Goal: Task Accomplishment & Management: Use online tool/utility

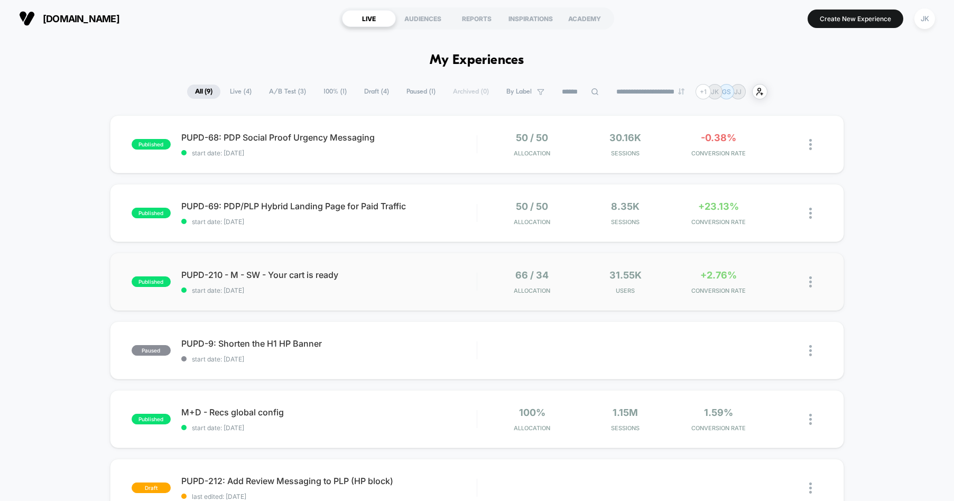
click at [383, 296] on div "published PUPD-210 - M - SW - Your cart is ready start date: [DATE] 66 / 34 All…" at bounding box center [477, 282] width 735 height 58
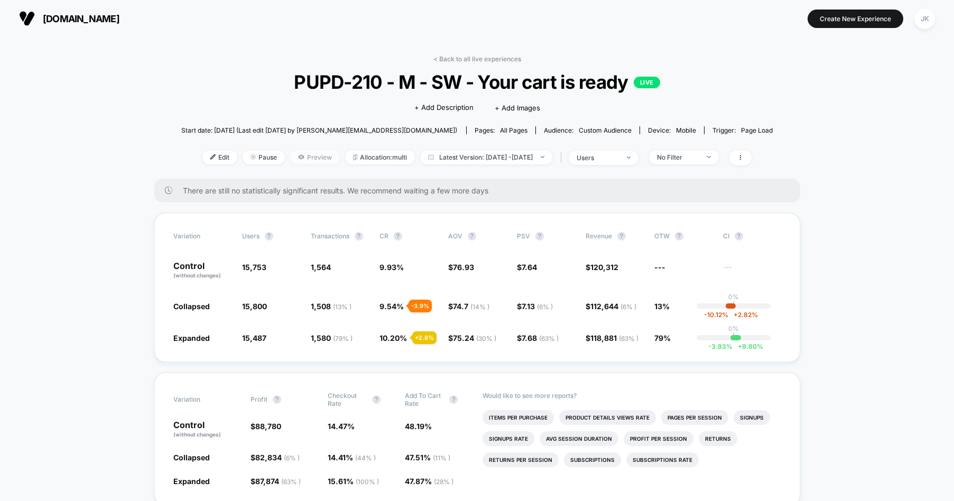
click at [304, 159] on span "Preview" at bounding box center [315, 157] width 50 height 14
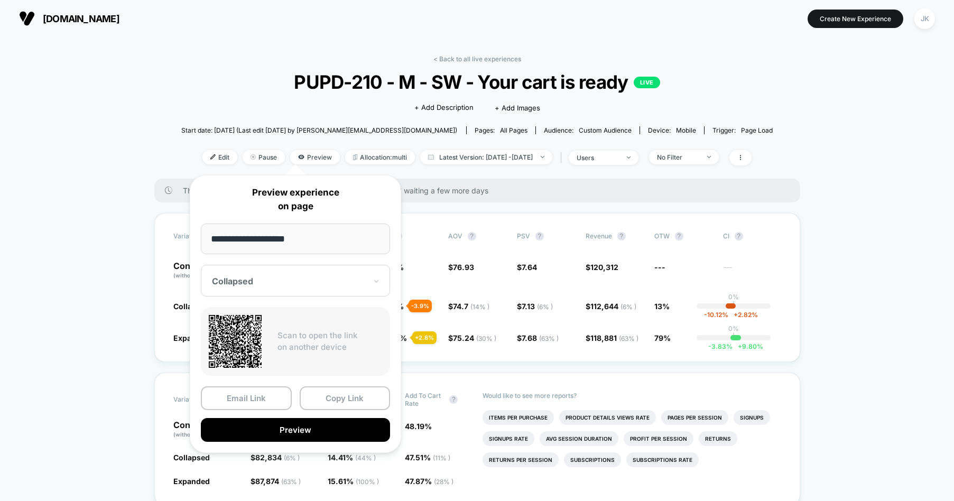
click at [313, 283] on div at bounding box center [289, 281] width 154 height 11
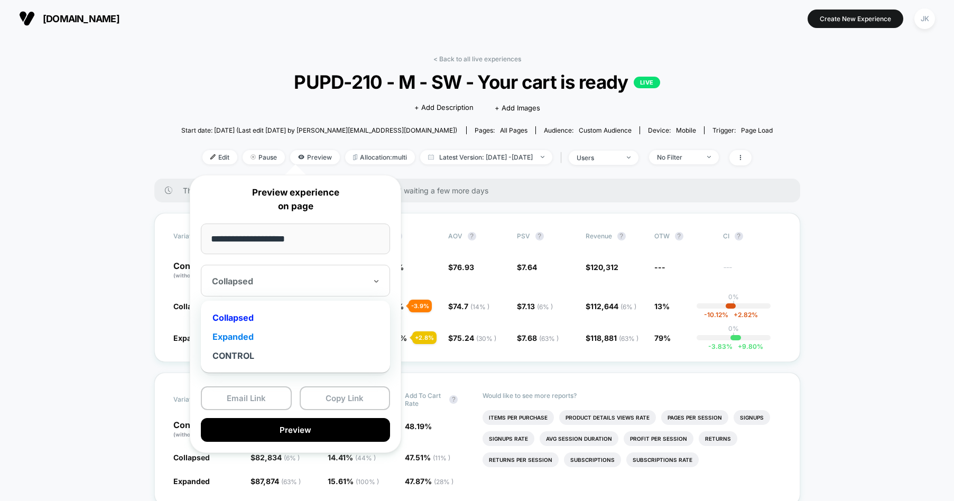
click at [248, 338] on div "Expanded" at bounding box center [295, 336] width 179 height 19
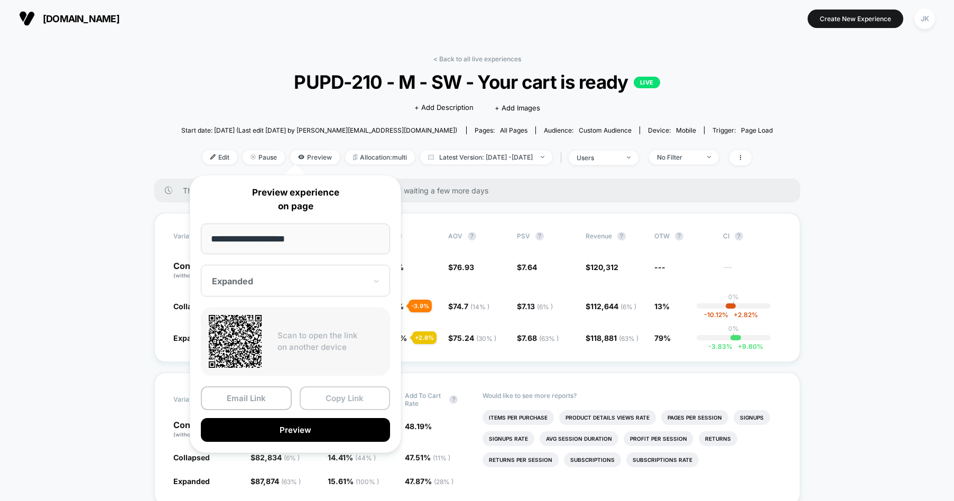
click at [362, 402] on button "Copy Link" at bounding box center [345, 398] width 91 height 24
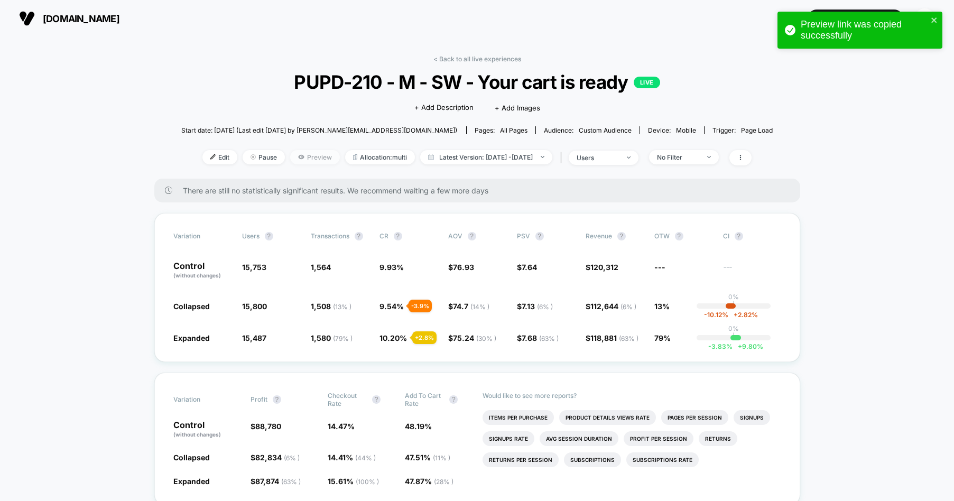
click at [299, 158] on span "Preview" at bounding box center [315, 157] width 50 height 14
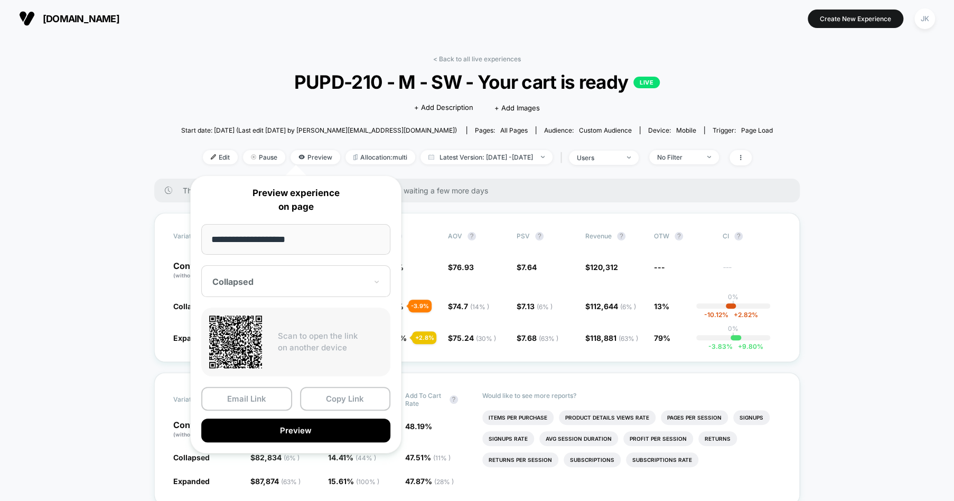
click at [319, 293] on div "Collapsed" at bounding box center [295, 281] width 189 height 32
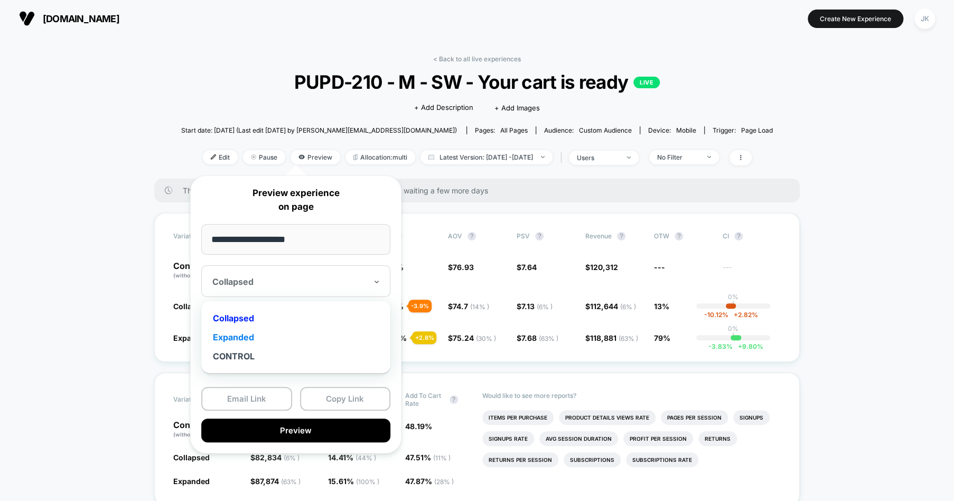
click at [244, 339] on div "Expanded" at bounding box center [296, 337] width 179 height 19
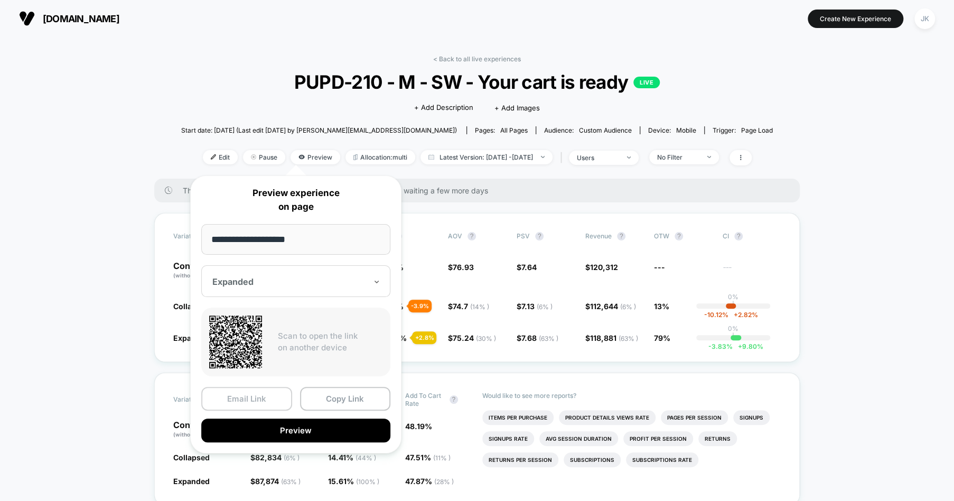
click at [256, 398] on button "Email Link" at bounding box center [246, 399] width 91 height 24
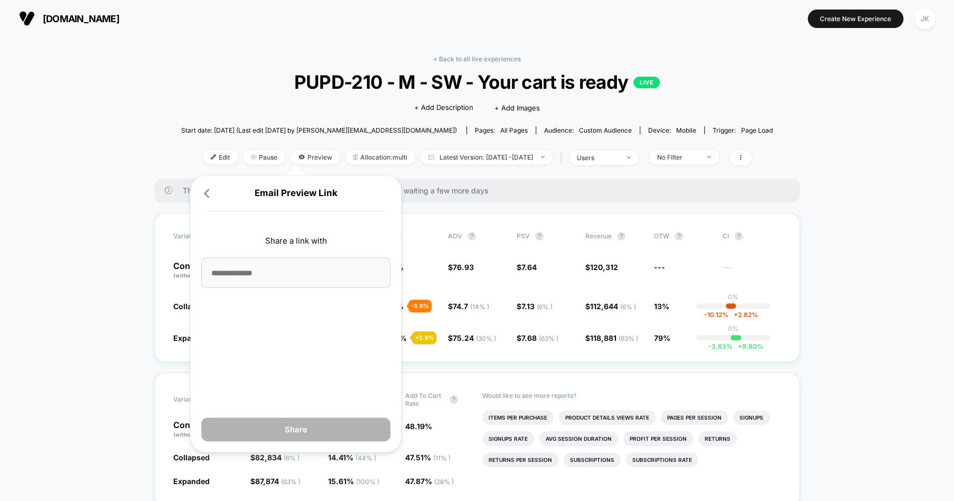
click at [257, 271] on input at bounding box center [295, 272] width 189 height 31
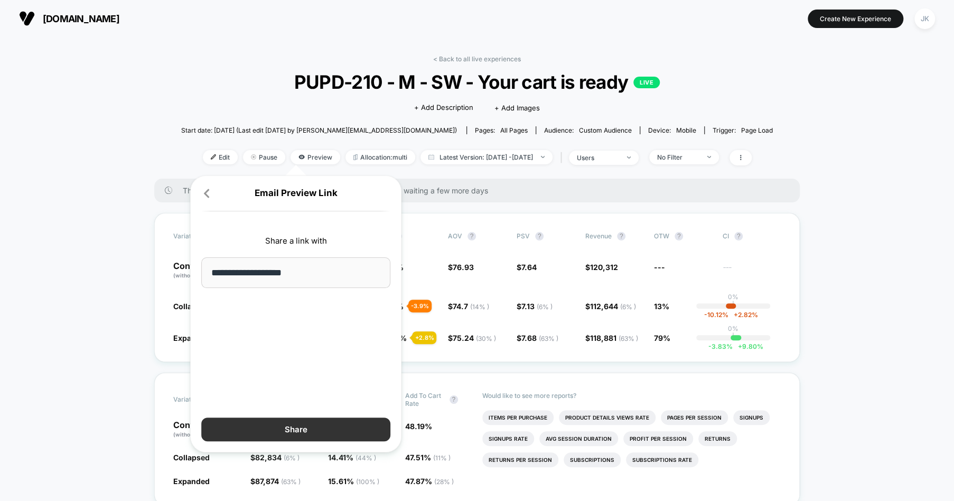
type input "**********"
click at [314, 431] on button "Share" at bounding box center [295, 429] width 189 height 24
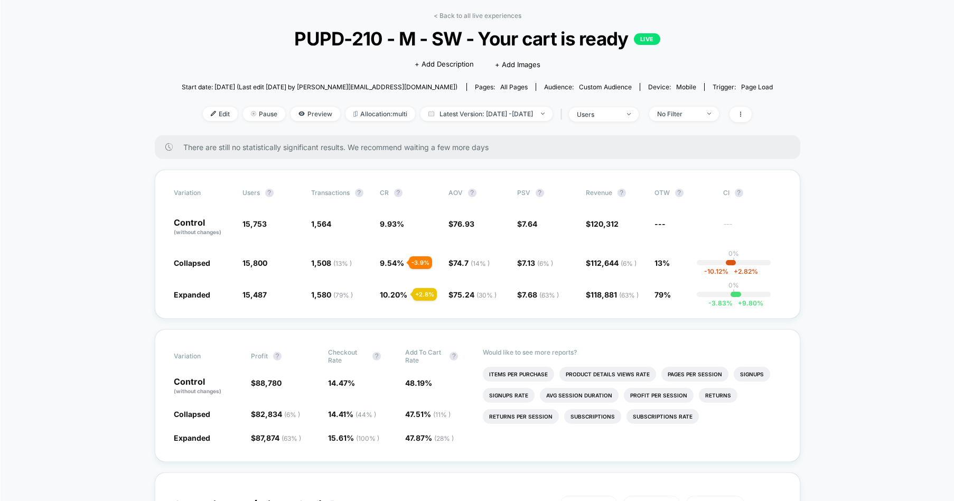
scroll to position [43, 0]
click at [446, 14] on link "< Back to all live experiences" at bounding box center [477, 16] width 88 height 8
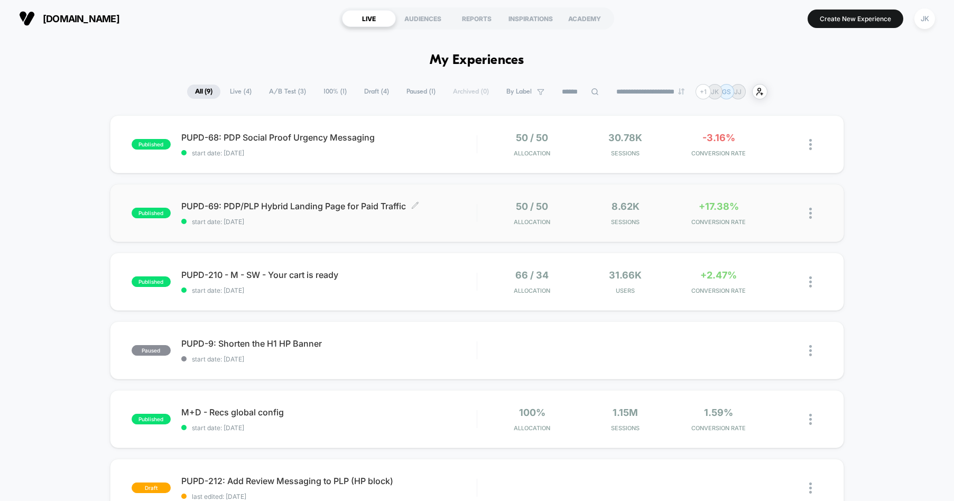
click at [467, 225] on span "start date: [DATE]" at bounding box center [328, 222] width 295 height 8
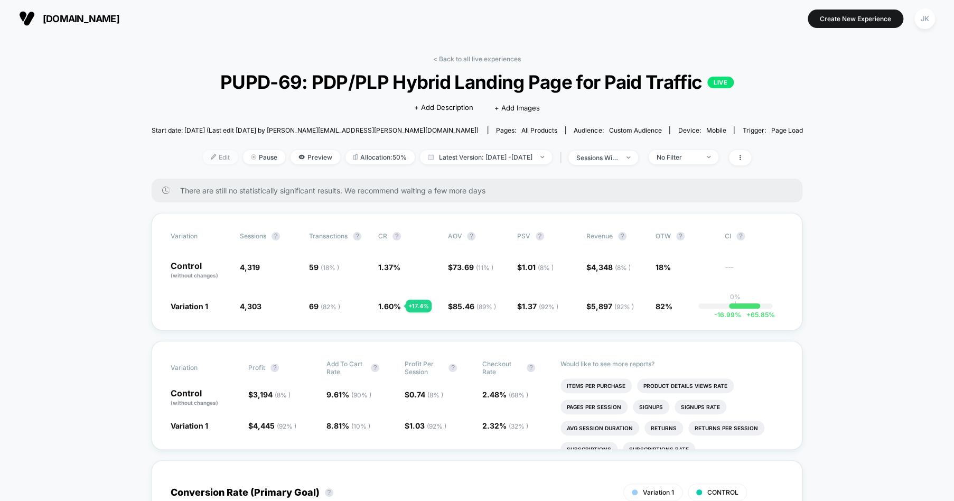
click at [211, 160] on span "Edit" at bounding box center [220, 157] width 35 height 14
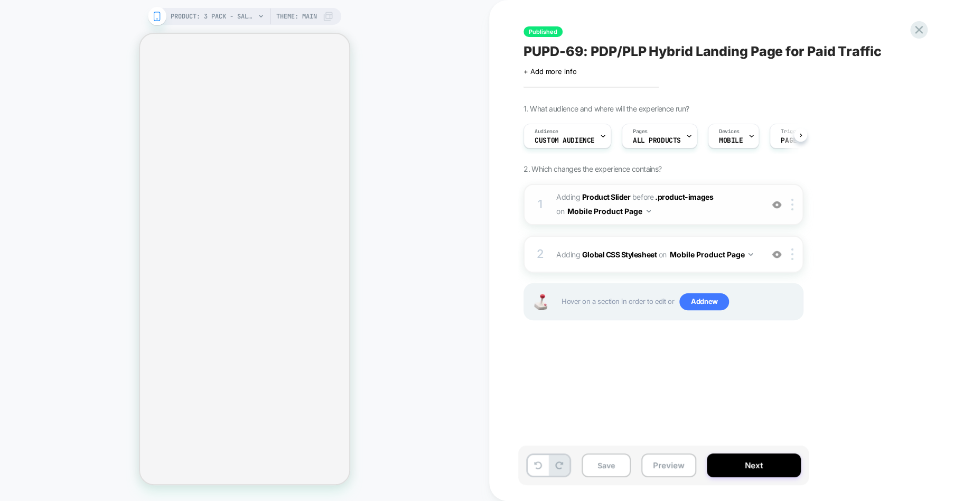
click at [708, 208] on span "#_loomi_addon_1754324178202_dup1754437250 Adding Product Slider BEFORE .product…" at bounding box center [656, 204] width 201 height 29
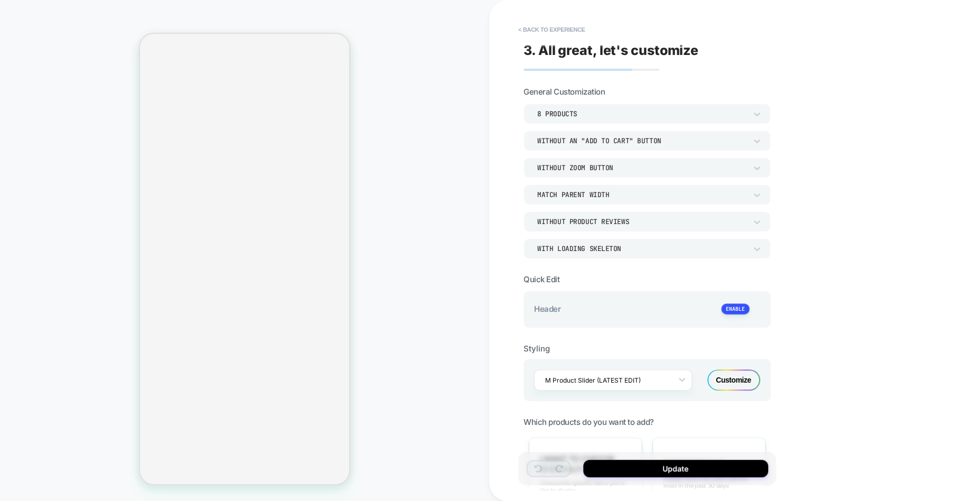
click at [509, 362] on div "**********" at bounding box center [721, 250] width 465 height 501
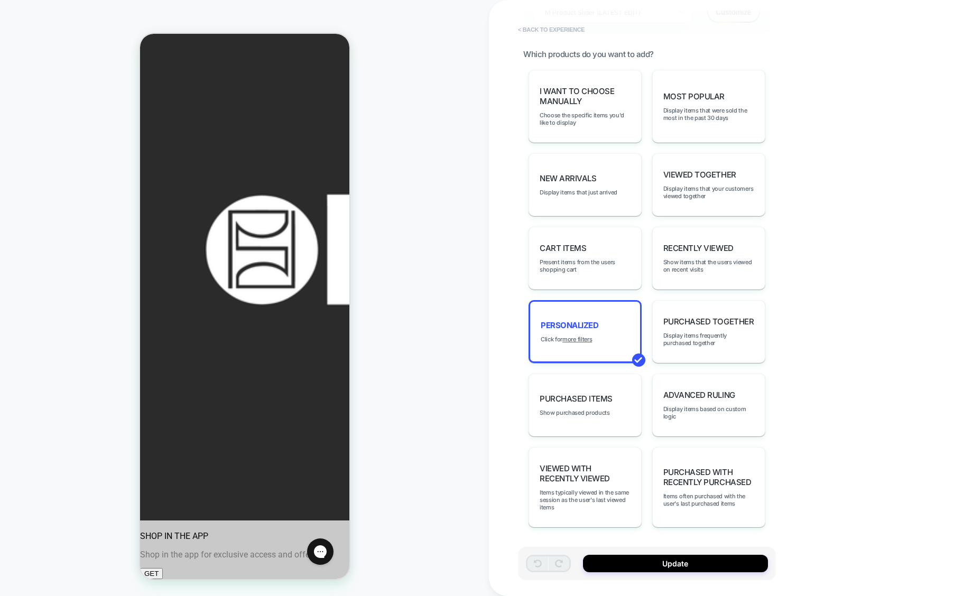
click at [545, 31] on button "< Back to experience" at bounding box center [551, 29] width 77 height 17
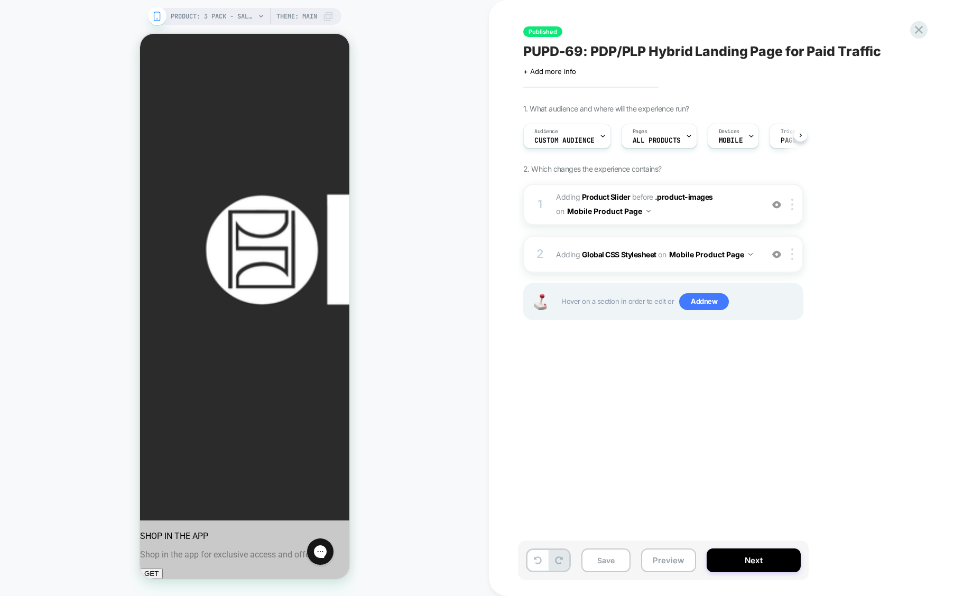
scroll to position [0, 1]
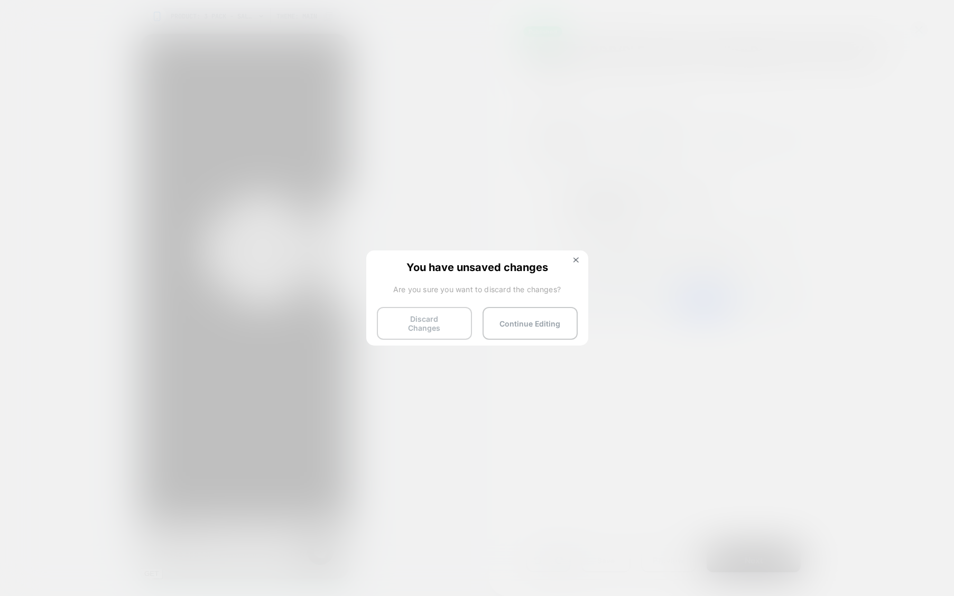
click at [431, 324] on button "Discard Changes" at bounding box center [424, 323] width 95 height 33
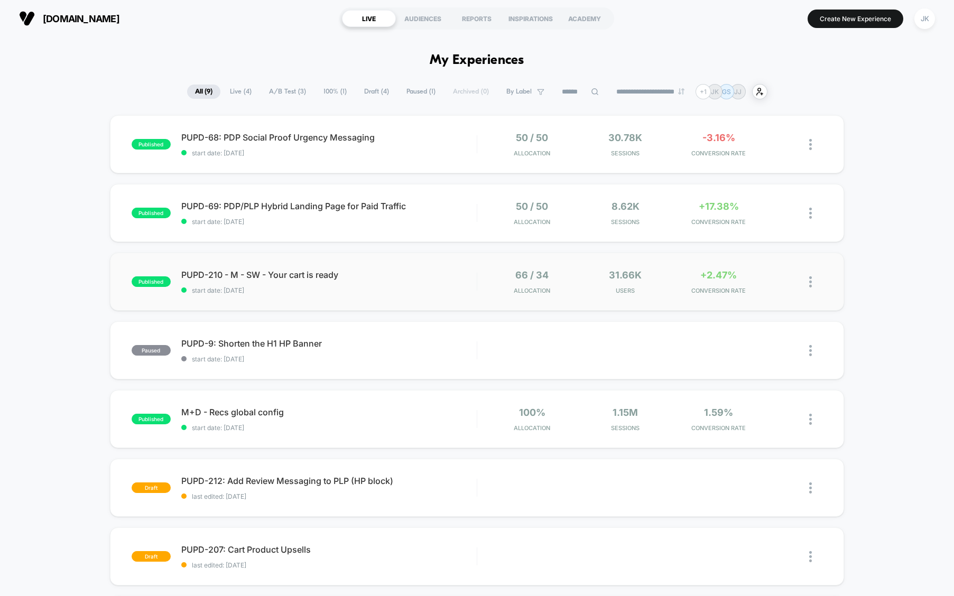
click at [375, 299] on div "published PUPD-210 - M - SW - Your cart is ready start date: [DATE] 66 / 34 All…" at bounding box center [477, 282] width 735 height 58
click at [308, 234] on div "published PUPD-69: PDP/PLP Hybrid Landing Page for Paid Traffic start date: [DA…" at bounding box center [477, 213] width 735 height 58
